Goal: Answer question/provide support: Answer question/provide support

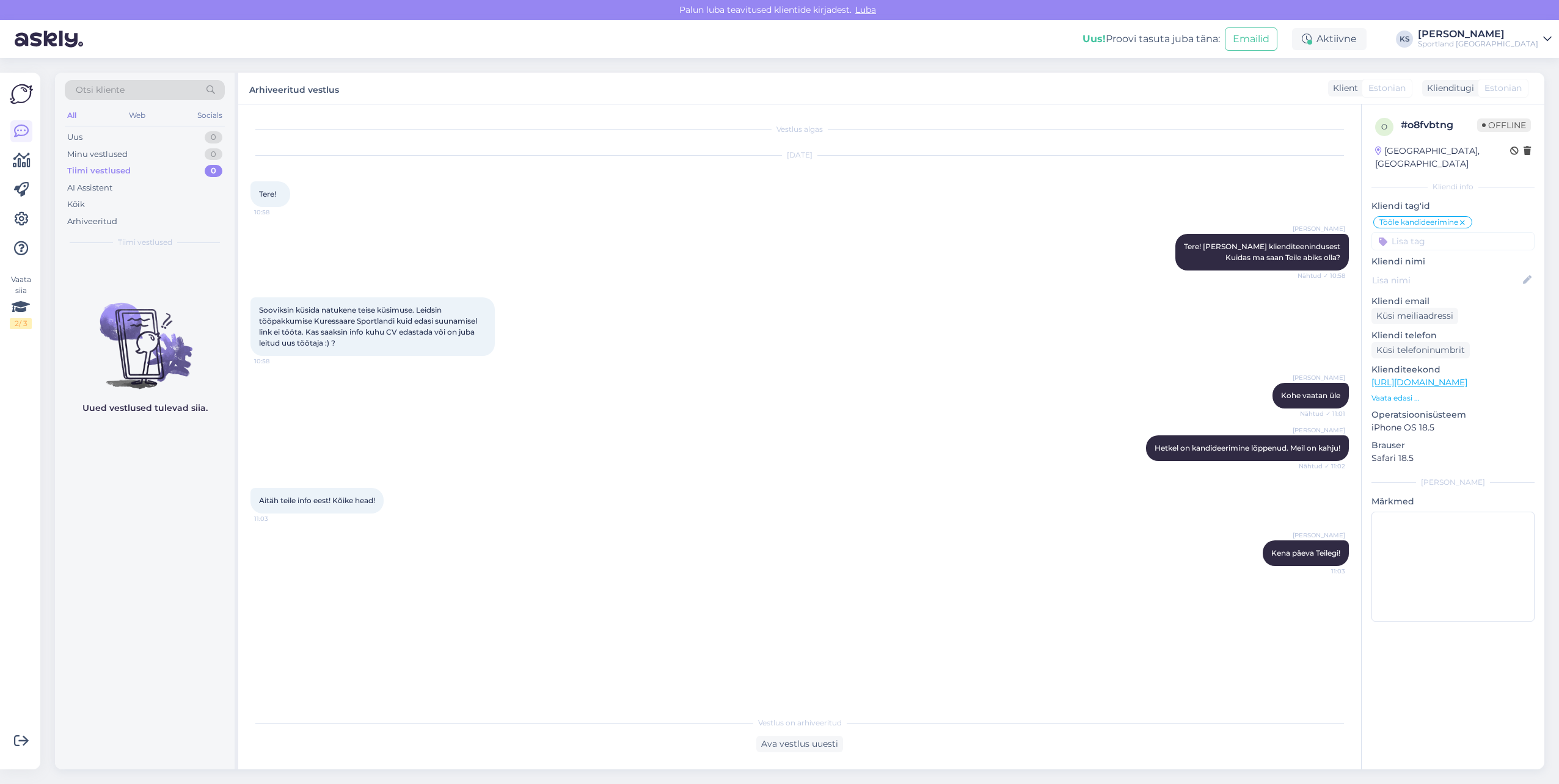
click at [1509, 30] on div "[PERSON_NAME]" at bounding box center [1478, 34] width 120 height 10
click at [1522, 100] on button "Ava" at bounding box center [1529, 95] width 27 height 19
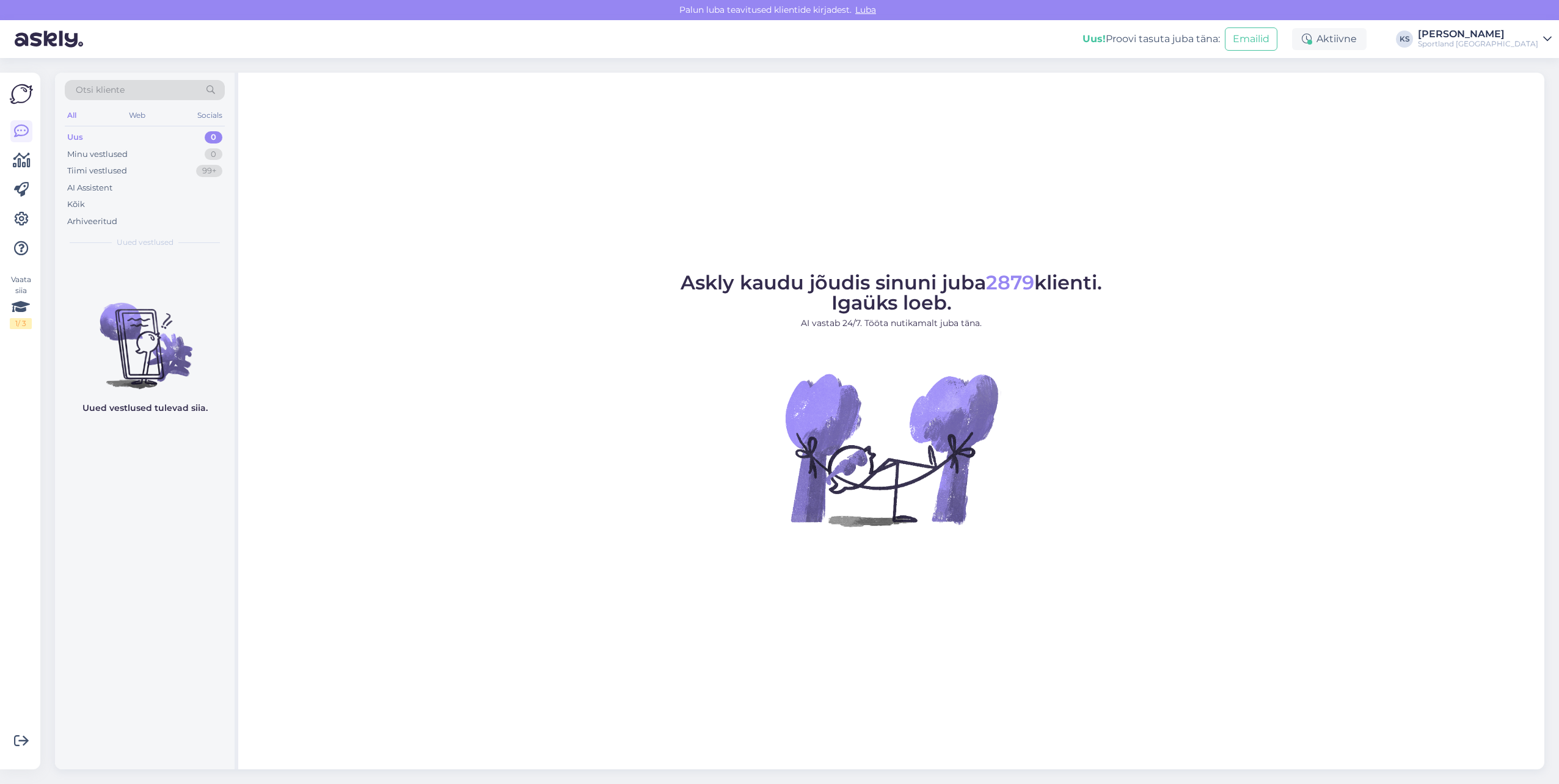
click at [1503, 52] on div "Uus! Proovi tasuta [PERSON_NAME]: Emailid Aktiivne KS [PERSON_NAME] Sportland […" at bounding box center [779, 38] width 1559 height 38
click at [1533, 41] on div "Sportland [GEOGRAPHIC_DATA]" at bounding box center [1478, 44] width 120 height 10
click at [1533, 58] on button "Ava" at bounding box center [1529, 68] width 27 height 19
click at [1367, 34] on div "Aktiivne" at bounding box center [1329, 39] width 75 height 22
click at [1283, 94] on button "15 minutit" at bounding box center [1256, 96] width 52 height 13
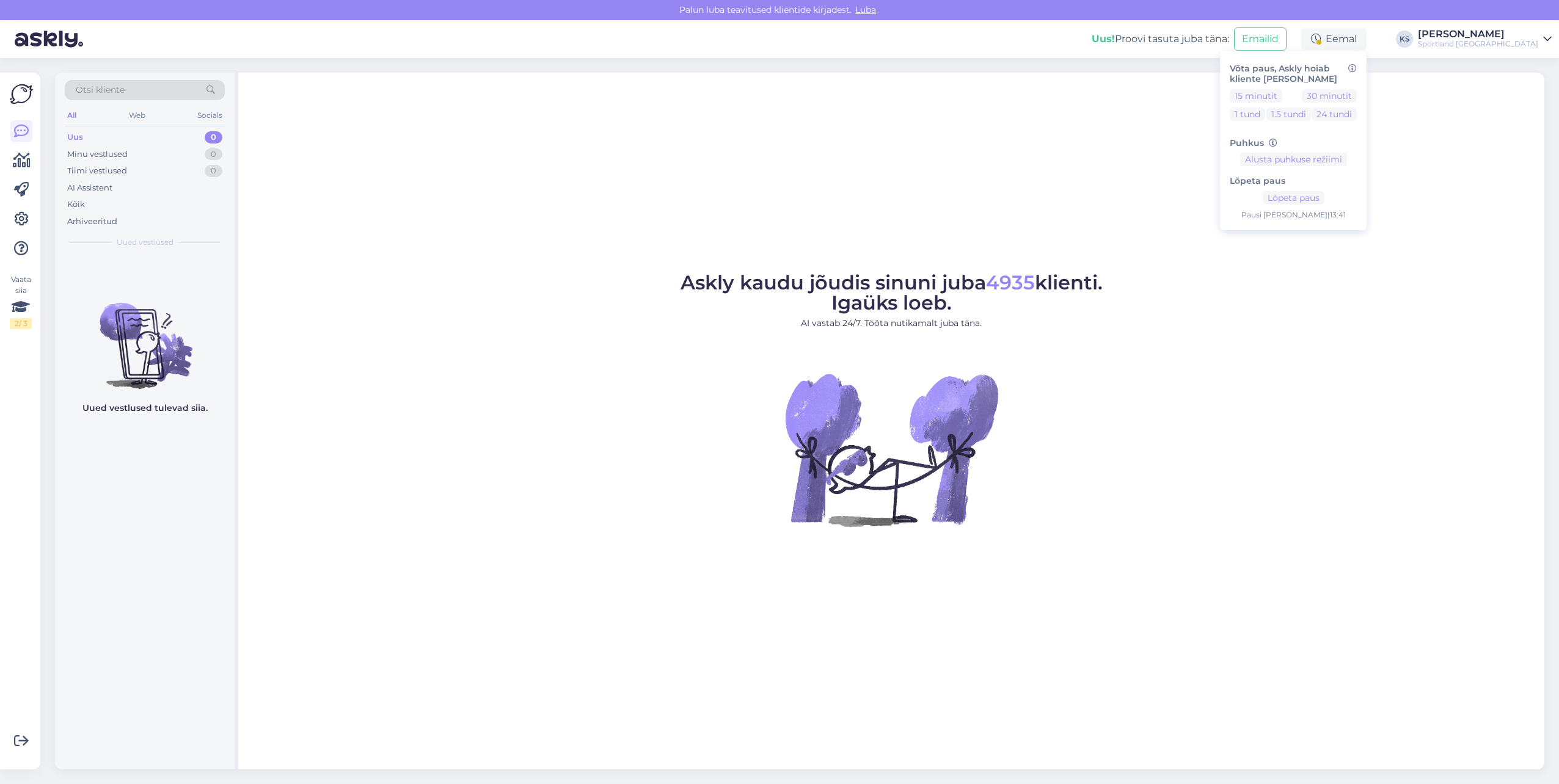
click at [1508, 45] on div "Sportland [GEOGRAPHIC_DATA]" at bounding box center [1478, 44] width 120 height 10
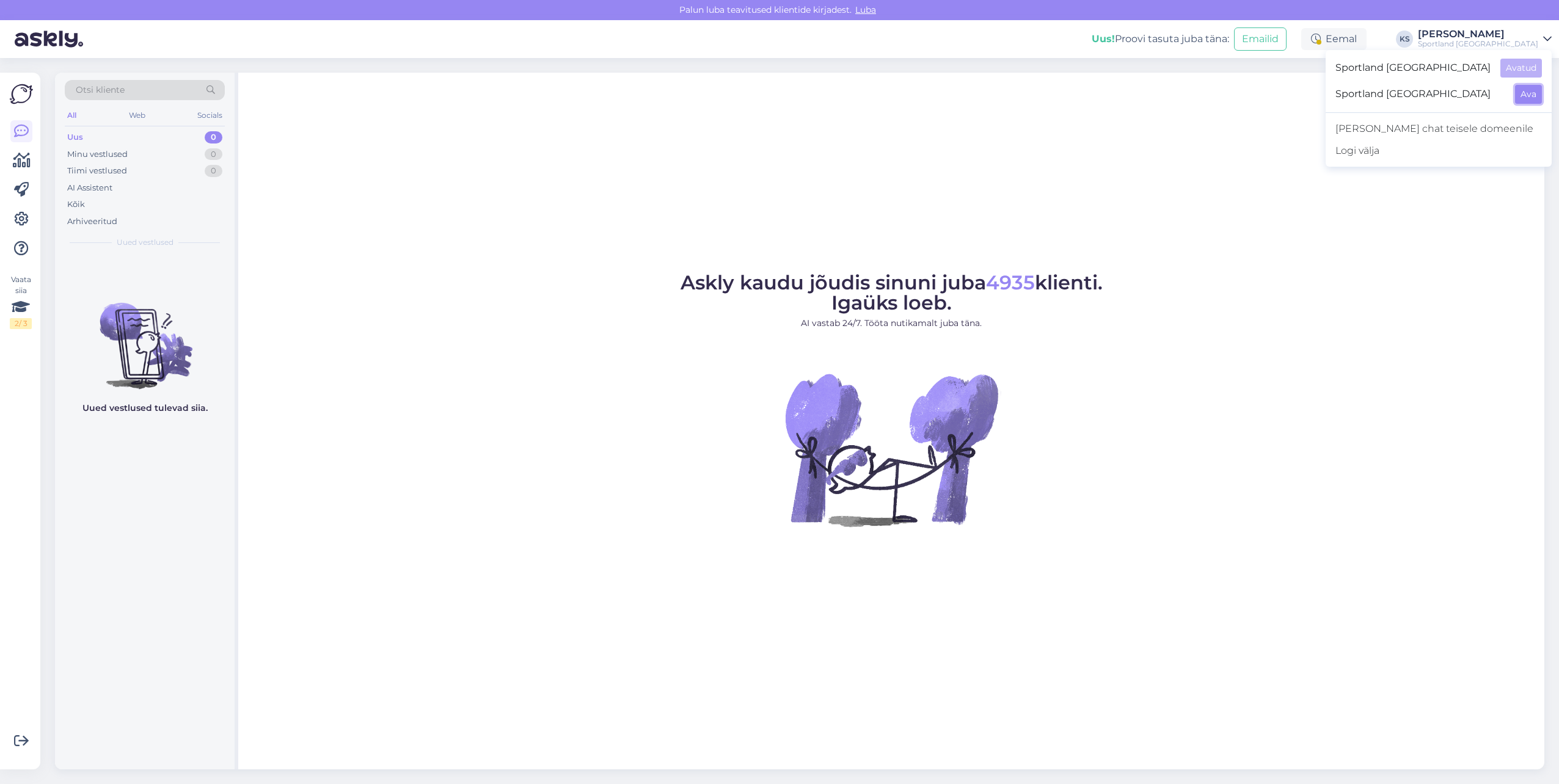
click at [1527, 100] on button "Ava" at bounding box center [1529, 95] width 27 height 19
click at [1311, 38] on icon at bounding box center [1306, 38] width 10 height 10
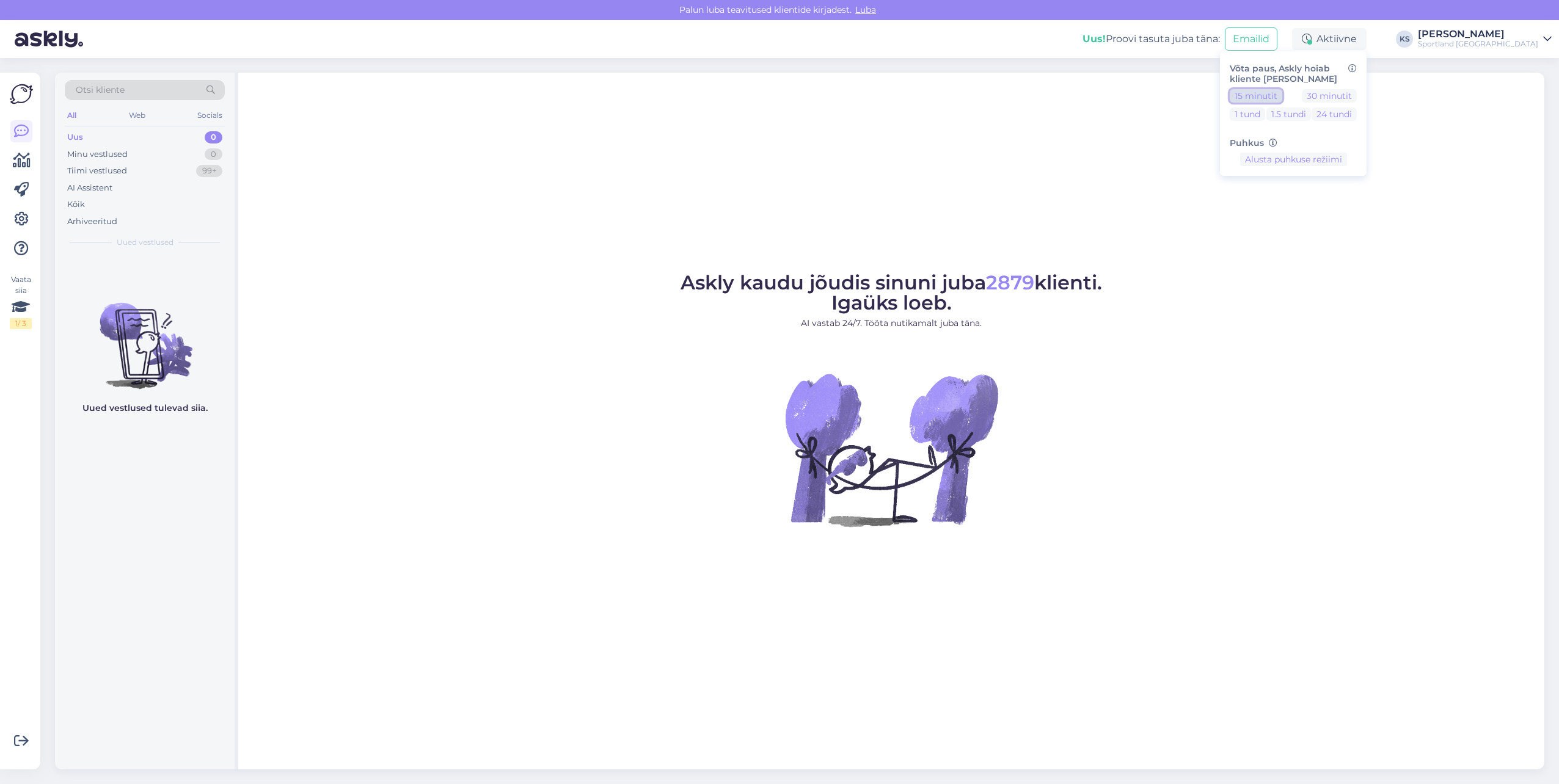
click at [1283, 96] on button "15 minutit" at bounding box center [1256, 96] width 52 height 13
drag, startPoint x: 1369, startPoint y: 196, endPoint x: 1383, endPoint y: 187, distance: 16.6
click at [1325, 196] on button "Lõpeta paus" at bounding box center [1293, 198] width 61 height 13
click at [1522, 44] on div "Sportland [GEOGRAPHIC_DATA]" at bounding box center [1478, 44] width 120 height 10
click at [1537, 69] on button "Ava" at bounding box center [1529, 68] width 27 height 19
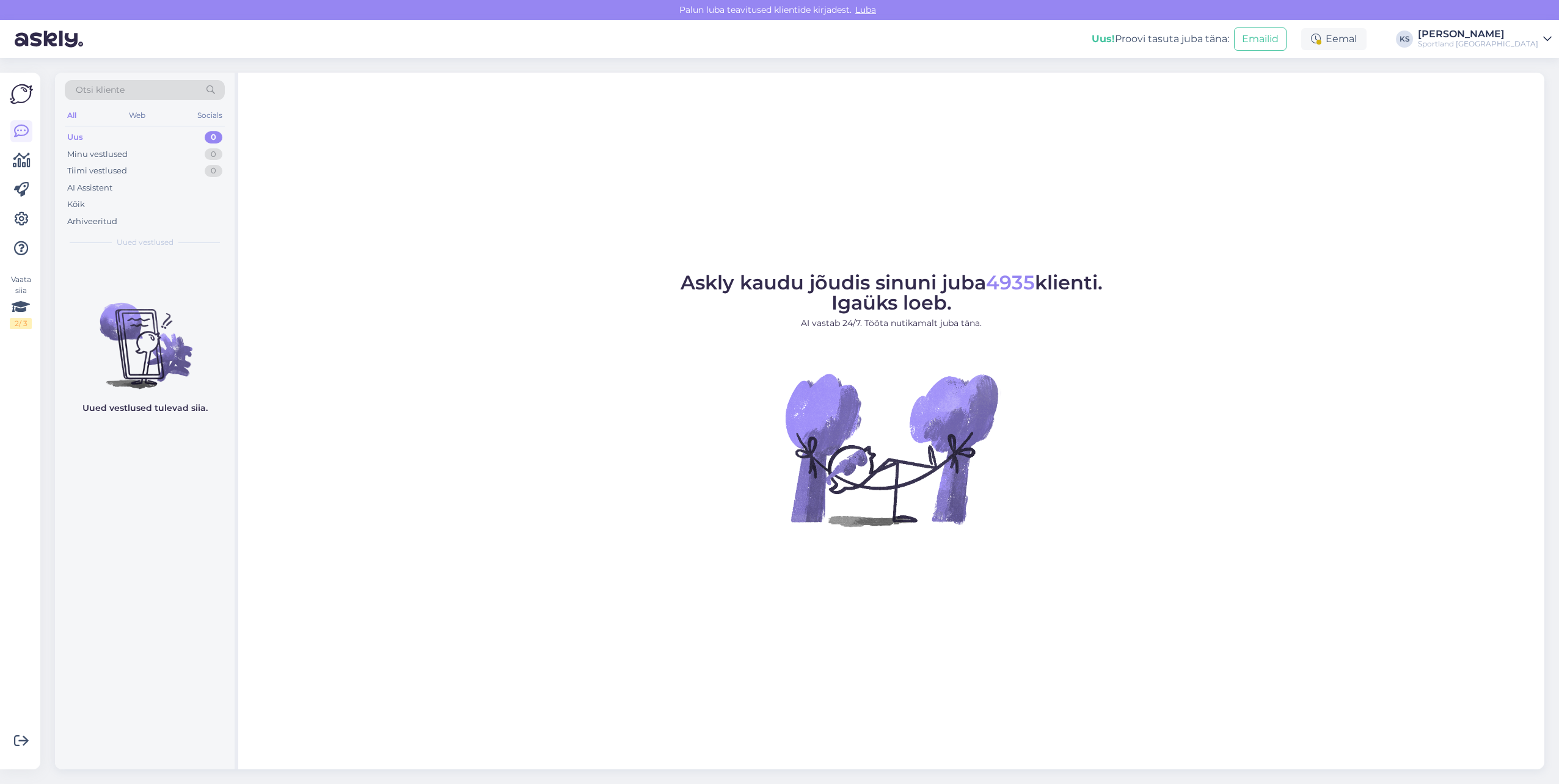
click at [1387, 51] on div "Uus! Proovi tasuta [PERSON_NAME]: Emailid Eemal KS [PERSON_NAME] Sportland [GEO…" at bounding box center [779, 38] width 1559 height 38
click at [1367, 47] on div "Eemal" at bounding box center [1334, 39] width 65 height 22
click at [1357, 191] on div "Lõpeta paus Lõpeta paus Pausi [PERSON_NAME] | 13:41" at bounding box center [1294, 194] width 127 height 55
click at [1325, 195] on button "Lõpeta paus" at bounding box center [1293, 198] width 61 height 13
click at [210, 175] on div "1" at bounding box center [214, 171] width 16 height 13
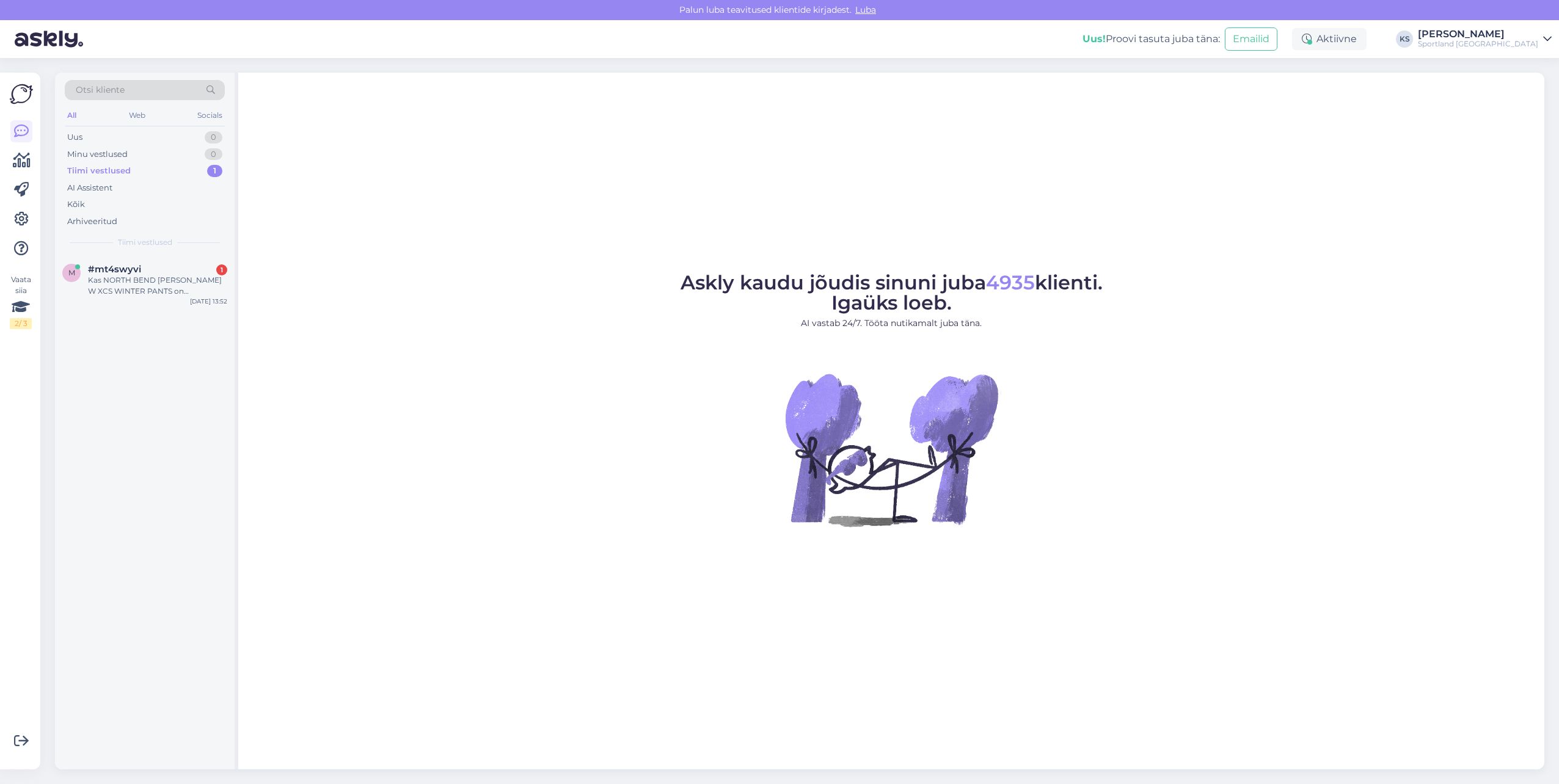
click at [188, 255] on div "Otsi kliente All Web Socials Uus 0 Minu vestlused 0 Tiimi vestlused 1 AI Assist…" at bounding box center [144, 163] width 180 height 183
click at [194, 278] on div "Kas NORTH BEND [PERSON_NAME] W XCS WINTER PANTS on soojustusega" at bounding box center [157, 286] width 139 height 22
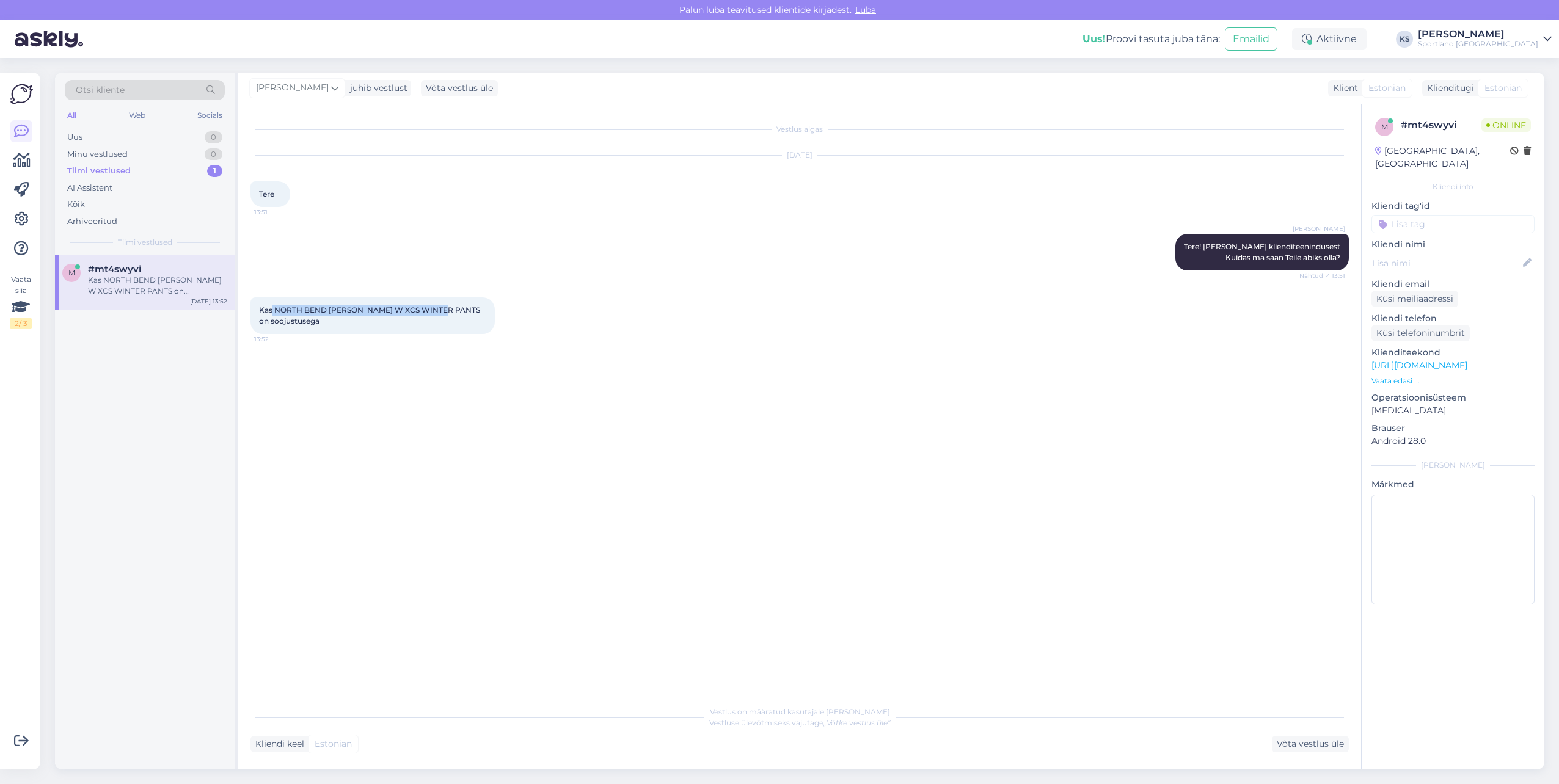
drag, startPoint x: 449, startPoint y: 309, endPoint x: 271, endPoint y: 308, distance: 178.0
click at [271, 308] on span "Kas NORTH BEND [PERSON_NAME] W XCS WINTER PANTS on soojustusega" at bounding box center [370, 315] width 223 height 20
drag, startPoint x: 271, startPoint y: 308, endPoint x: 281, endPoint y: 315, distance: 12.2
click at [281, 315] on div "Kas NORTH BEND [PERSON_NAME] W XCS WINTER PANTS on soojustusega 13:52" at bounding box center [373, 316] width 245 height 37
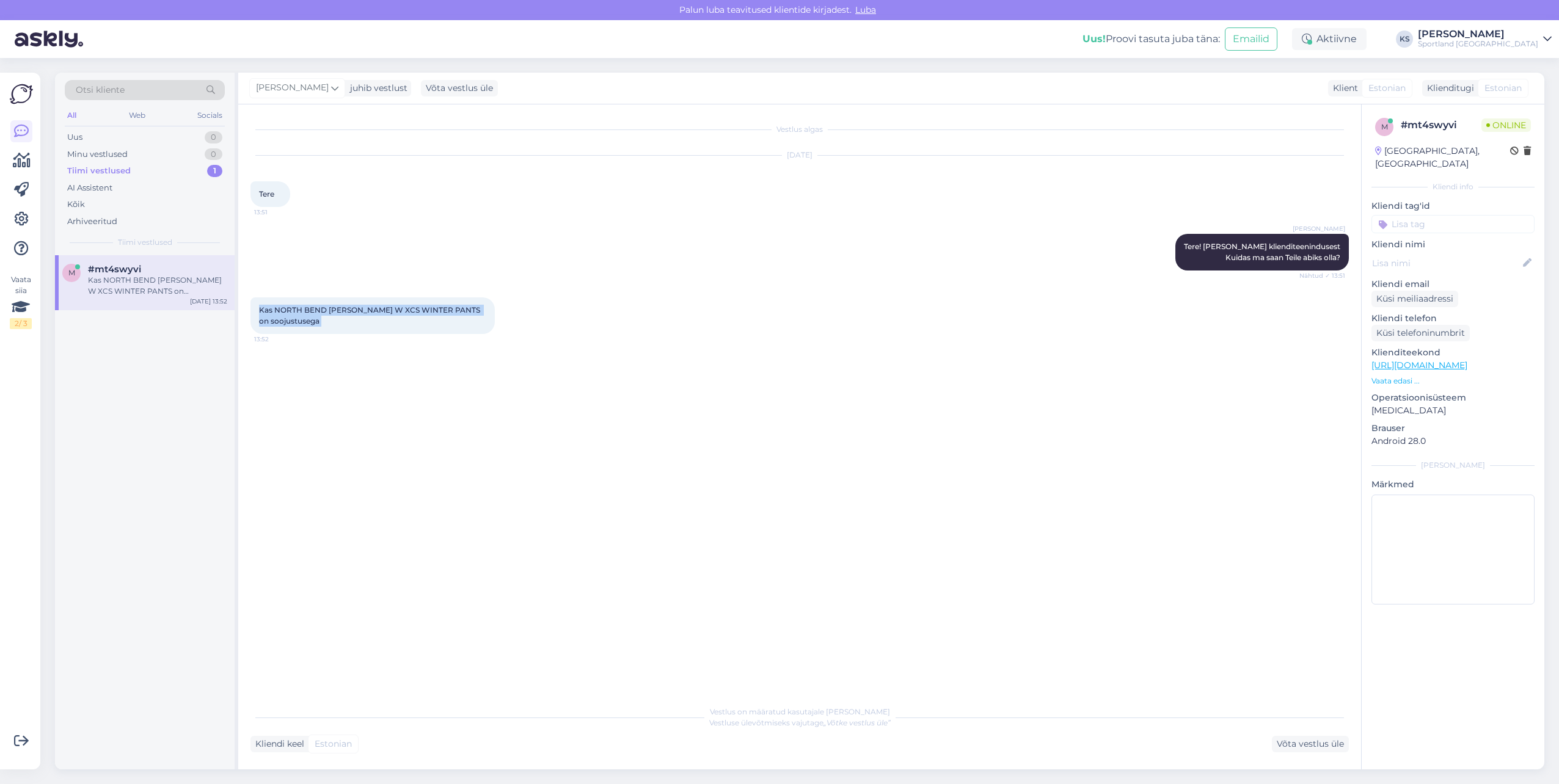
click at [281, 315] on div "Kas NORTH BEND [PERSON_NAME] W XCS WINTER PANTS on soojustusega 13:52" at bounding box center [373, 316] width 245 height 37
click at [1467, 360] on link "[URL][DOMAIN_NAME]" at bounding box center [1419, 365] width 96 height 11
click at [418, 311] on span "Kas NORTH BEND [PERSON_NAME] W XCS WINTER PANTS on soojustusega" at bounding box center [370, 315] width 223 height 20
drag, startPoint x: 448, startPoint y: 308, endPoint x: 276, endPoint y: 307, distance: 172.0
click at [276, 307] on span "Kas NORTH BEND [PERSON_NAME] W XCS WINTER PANTS on soojustusega" at bounding box center [370, 315] width 223 height 20
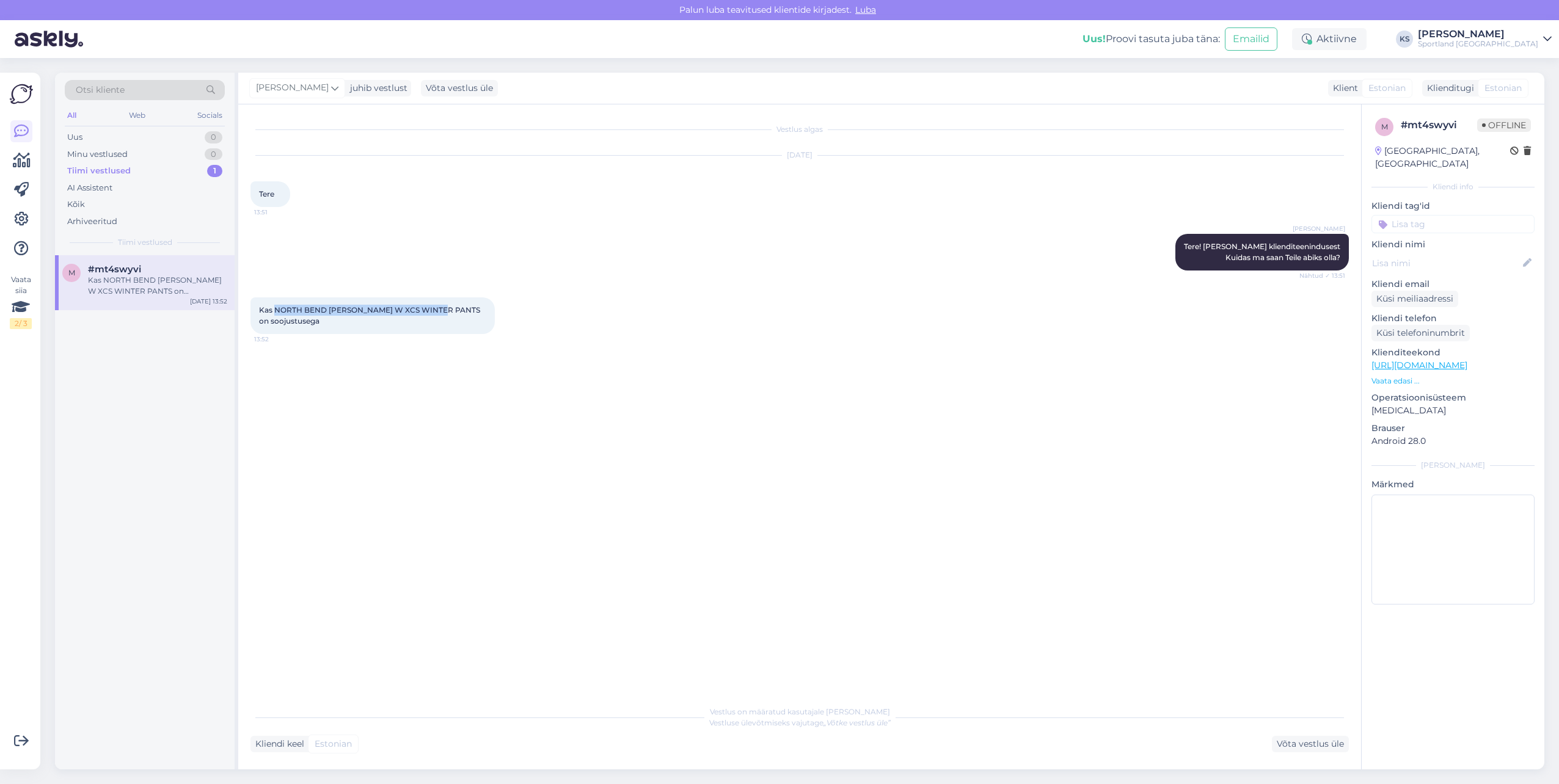
copy span "NORTH BEND [PERSON_NAME] W XCS WINTER PANTS"
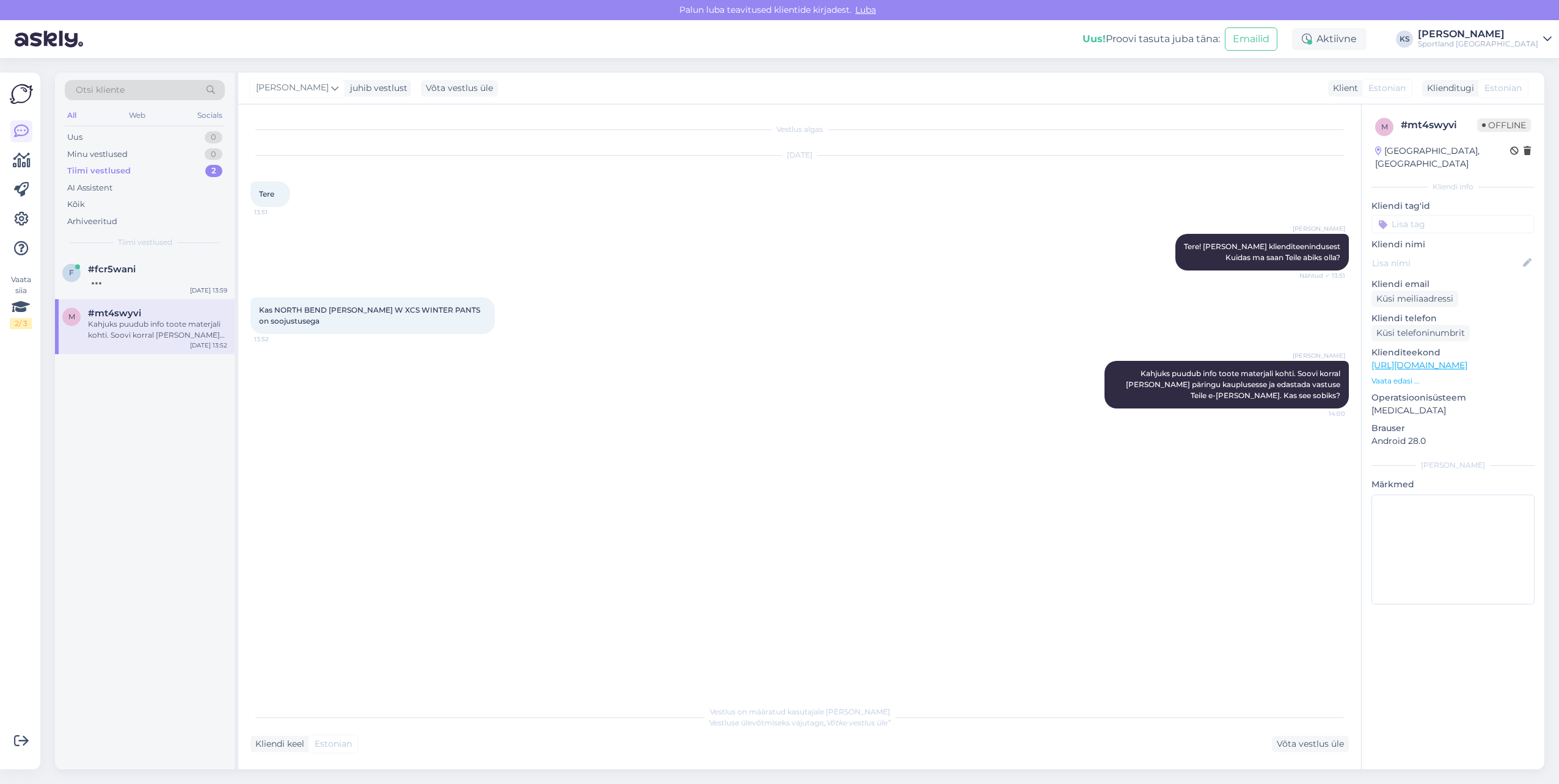
click at [1437, 215] on input at bounding box center [1453, 224] width 163 height 18
type input "vaba"
click at [1458, 253] on span "Vaba aeg" at bounding box center [1453, 256] width 33 height 7
click at [1464, 232] on input at bounding box center [1453, 241] width 163 height 18
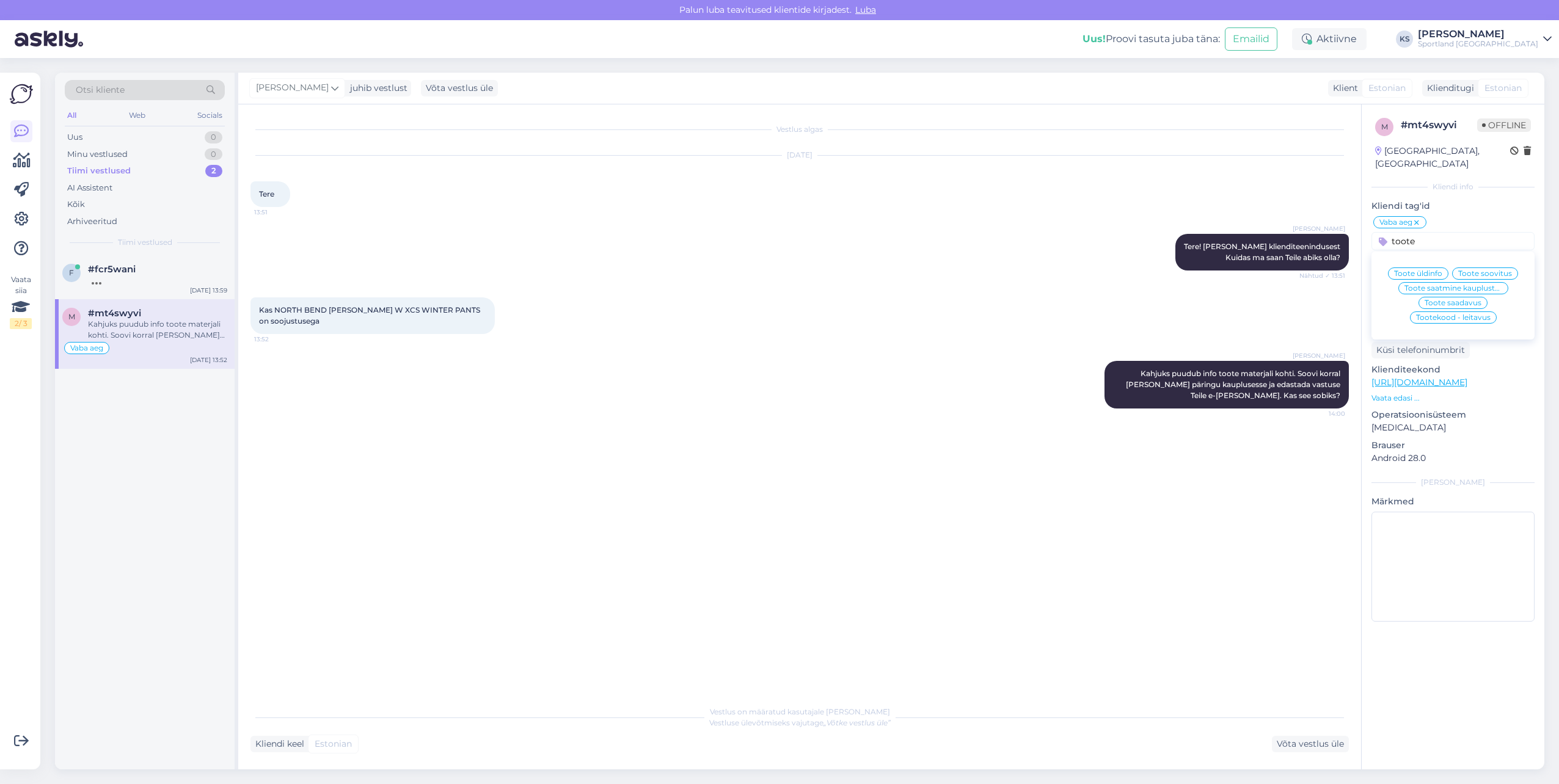
type input "toote"
click at [1426, 270] on span "Toote üldinfo" at bounding box center [1418, 273] width 48 height 7
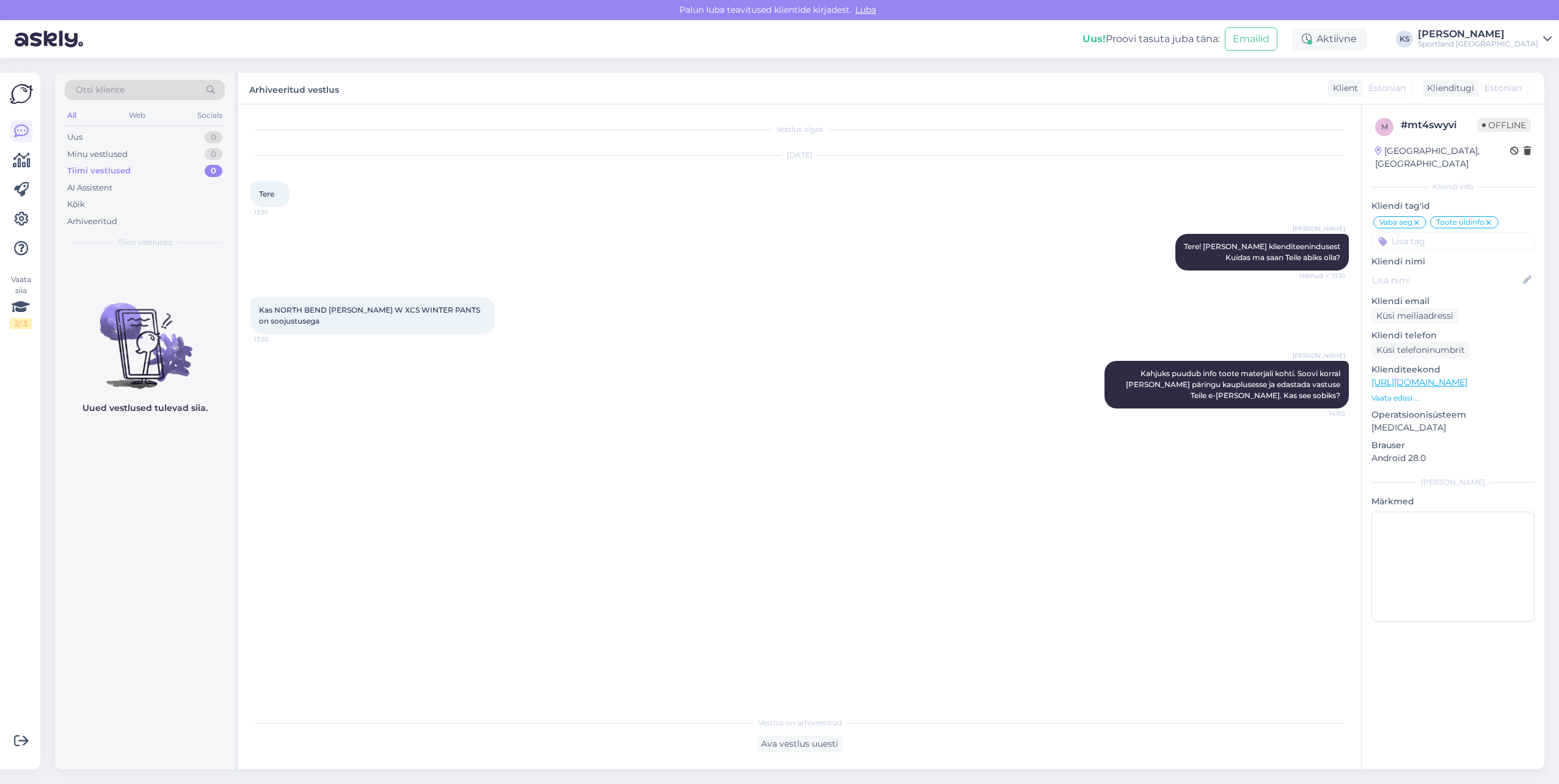
click at [1417, 377] on link "[URL][DOMAIN_NAME]" at bounding box center [1419, 382] width 96 height 11
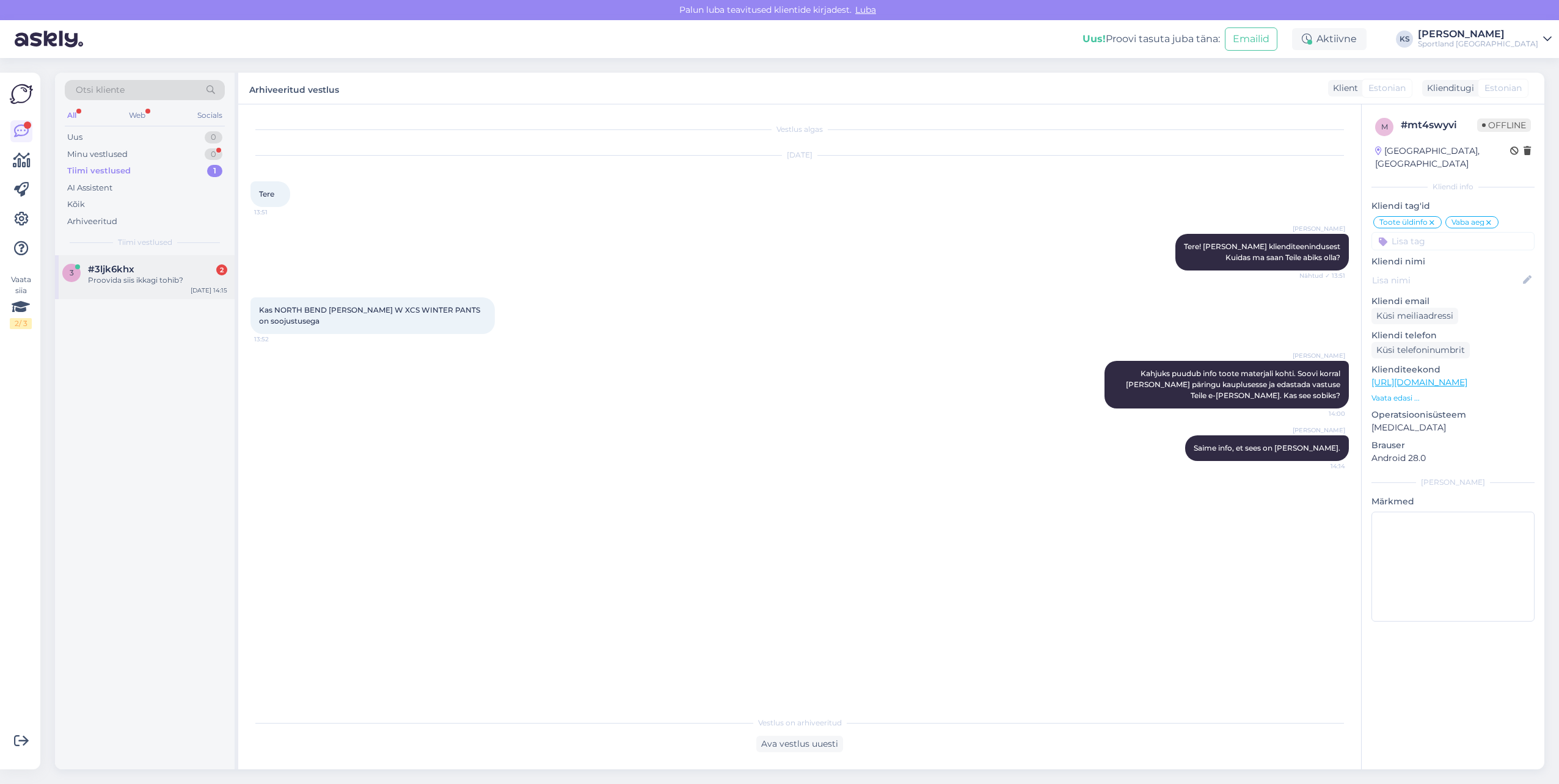
click at [187, 292] on div "3 #3ljk6khx 2 Proovida siis ikkagi tohib? [DATE] 14:15" at bounding box center [144, 277] width 180 height 44
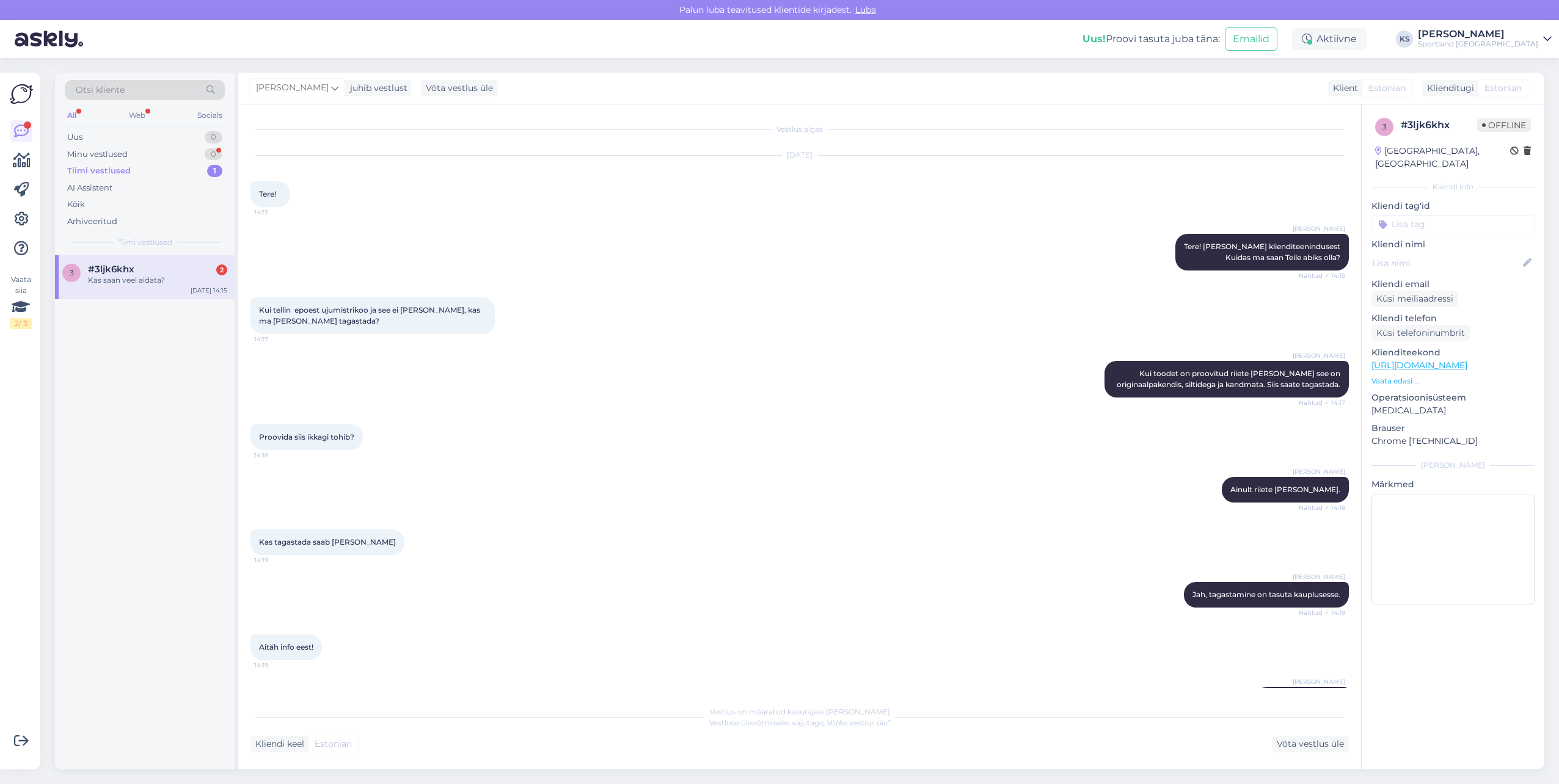
scroll to position [49, 0]
